Goal: Information Seeking & Learning: Learn about a topic

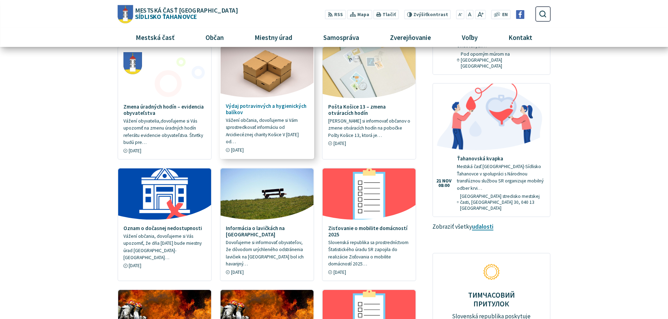
scroll to position [280, 0]
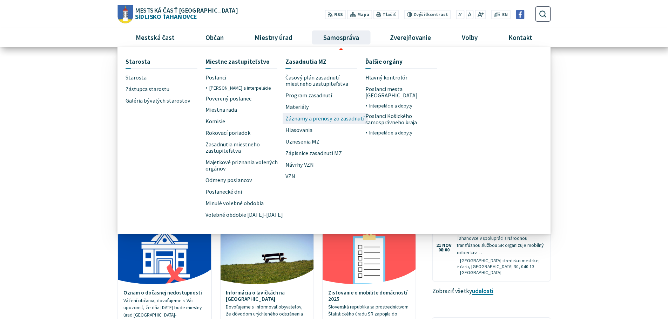
click at [303, 117] on span "Záznamy a prenosy zo zasadnutí" at bounding box center [324, 119] width 79 height 12
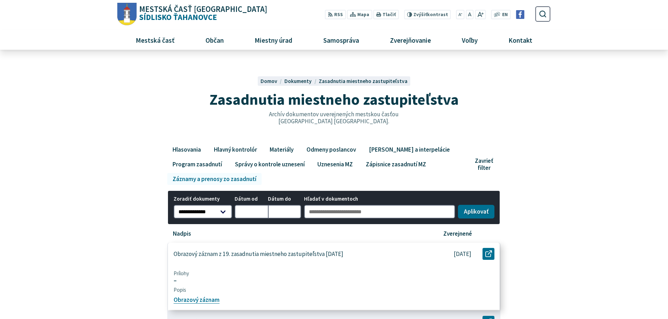
click at [290, 254] on p "Obrazový záznam z 19. zasadnutia miestneho zastupiteľstva [DATE]" at bounding box center [259, 254] width 170 height 7
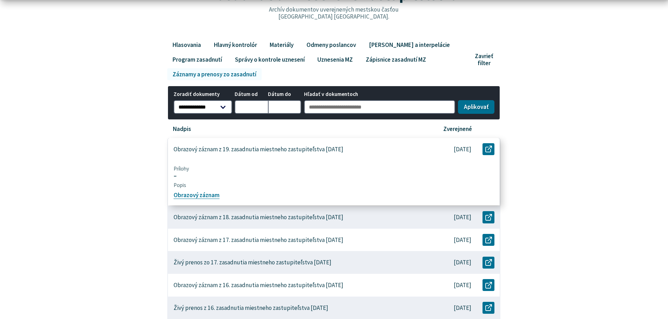
scroll to position [105, 0]
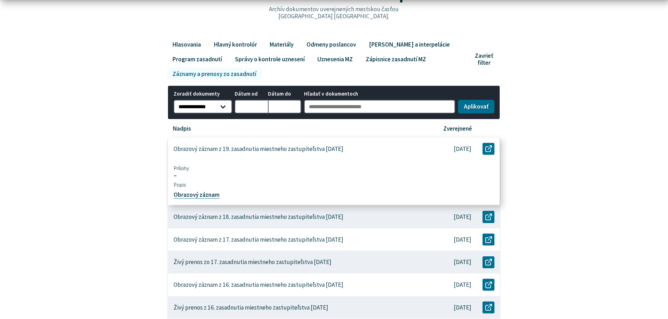
click at [190, 195] on link "Obrazový záznam" at bounding box center [197, 195] width 46 height 8
click at [219, 150] on p "Obrazový záznam z 19. zasadnutia miestneho zastupiteľstva [DATE]" at bounding box center [259, 148] width 170 height 7
click at [193, 195] on link "Obrazový záznam" at bounding box center [197, 195] width 46 height 8
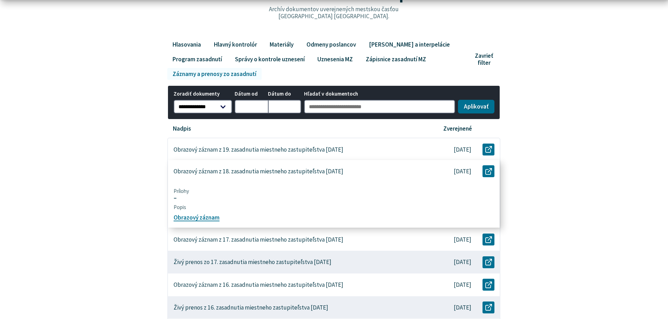
click at [265, 167] on div "Obrazový záznam z 18. zasadnutia miestneho zastupiteľstva [DATE]" at bounding box center [297, 171] width 258 height 23
click at [192, 217] on link "Obrazový záznam" at bounding box center [197, 218] width 46 height 8
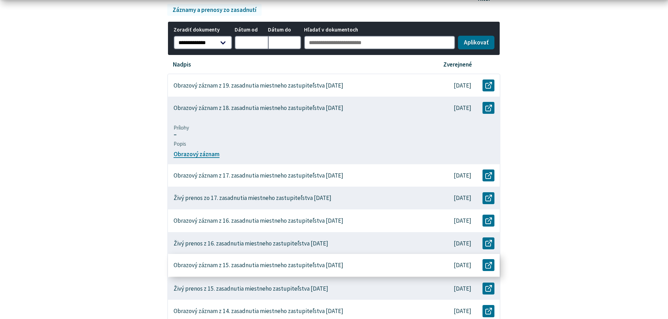
scroll to position [175, 0]
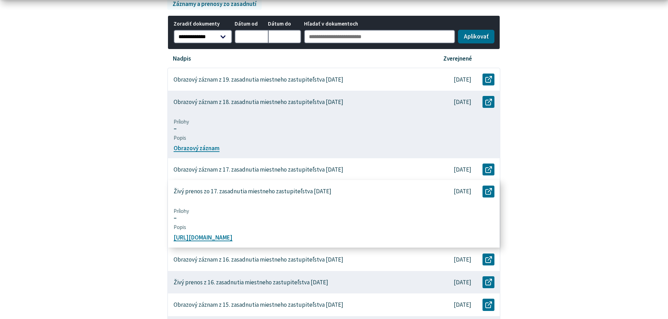
click at [266, 193] on p "Živý prenos zo 17. zasadnutia miestneho zastupiteľstva [DATE]" at bounding box center [253, 191] width 158 height 7
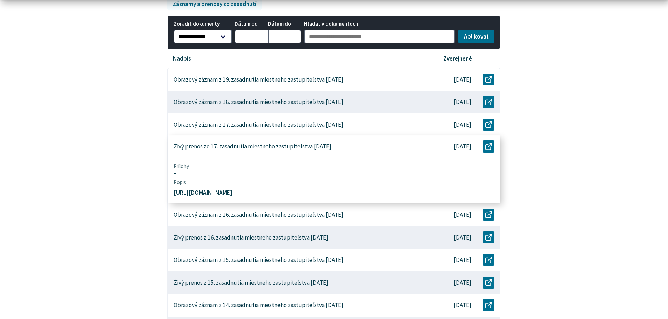
click at [223, 195] on link "[URL][DOMAIN_NAME]" at bounding box center [203, 193] width 59 height 8
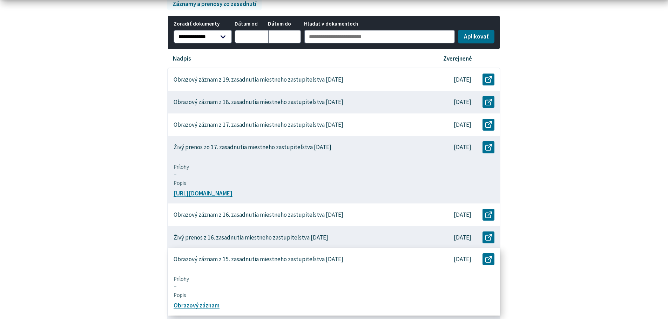
click at [274, 262] on p "Obrazový záznam z 15. zasadnutia miestneho zastupiteľstva [DATE]" at bounding box center [259, 259] width 170 height 7
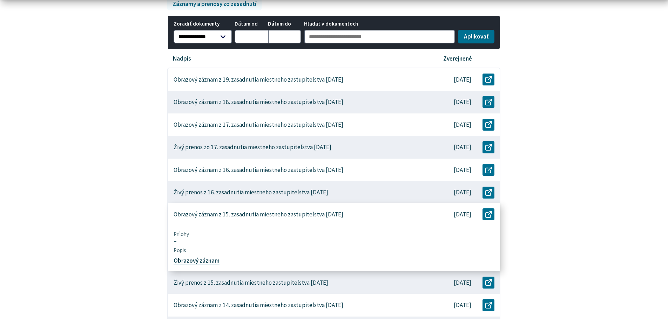
click at [184, 261] on link "Obrazový záznam" at bounding box center [197, 261] width 46 height 8
